Goal: Task Accomplishment & Management: Use online tool/utility

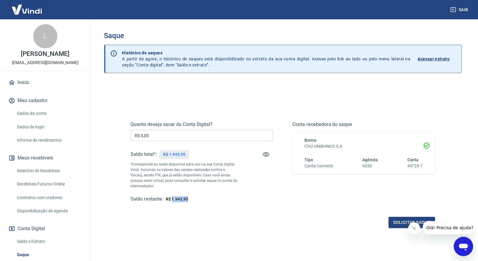
drag, startPoint x: 190, startPoint y: 199, endPoint x: 172, endPoint y: 198, distance: 18.4
click at [172, 198] on div "Saldo restante: R$ 1.943,95" at bounding box center [202, 199] width 143 height 6
copy span "1.943,95"
drag, startPoint x: 153, startPoint y: 138, endPoint x: 122, endPoint y: 133, distance: 31.5
click at [122, 132] on div "Quanto deseja sacar da Conta Digital? R$ 0,00 ​ Saldo total*: R$ 1.943,95 *Corr…" at bounding box center [282, 165] width 333 height 140
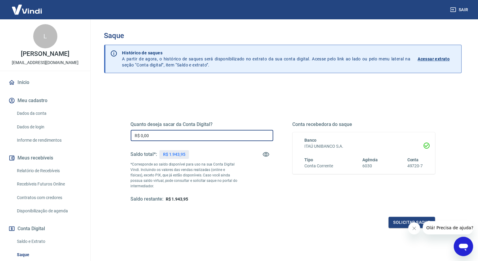
paste input "1.943,95"
type input "R$ 1.943,95"
click at [265, 191] on div "Quanto deseja sacar da Conta Digital? R$ 1.943,95 ​ Saldo total*: R$ 1.943,95 *…" at bounding box center [202, 161] width 143 height 81
click at [396, 224] on button "Solicitar saque" at bounding box center [412, 222] width 47 height 11
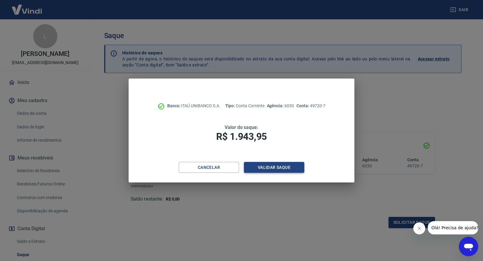
click at [270, 167] on button "Validar saque" at bounding box center [274, 167] width 60 height 11
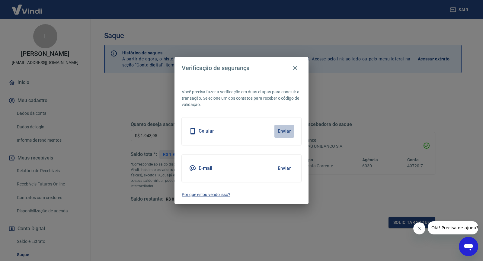
click at [278, 132] on button "Enviar" at bounding box center [285, 131] width 20 height 13
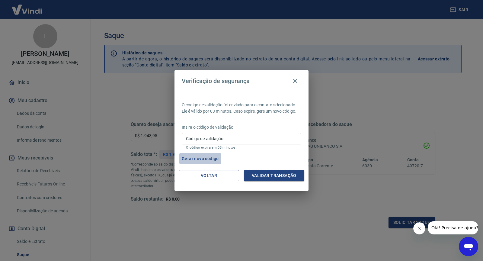
click at [197, 160] on button "Gerar novo código" at bounding box center [200, 158] width 42 height 11
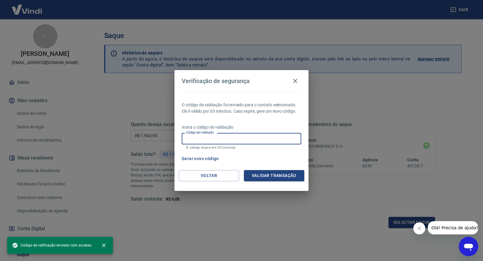
click at [243, 137] on input "Código de validação" at bounding box center [242, 138] width 120 height 11
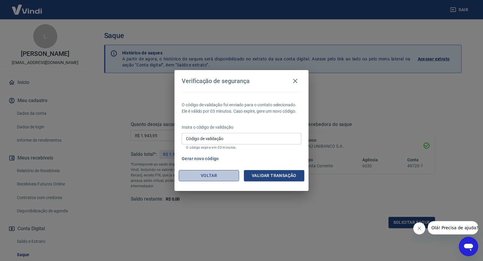
click at [221, 180] on button "Voltar" at bounding box center [209, 175] width 60 height 11
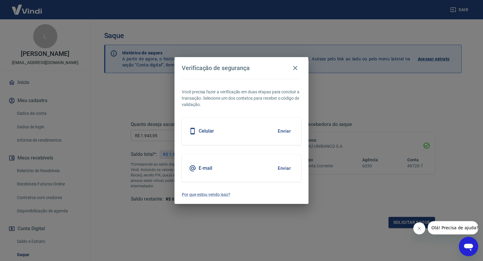
click at [286, 169] on button "Enviar" at bounding box center [285, 168] width 20 height 13
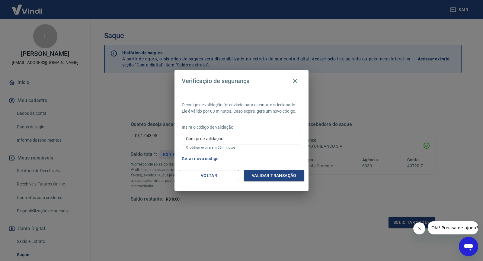
click at [214, 137] on input "Código de validação" at bounding box center [242, 138] width 120 height 11
type input "520468"
click at [265, 177] on button "Validar transação" at bounding box center [274, 175] width 60 height 11
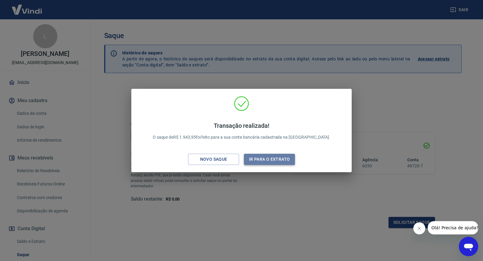
click at [268, 157] on button "Ir para o extrato" at bounding box center [269, 159] width 51 height 11
